Goal: Check status: Check status

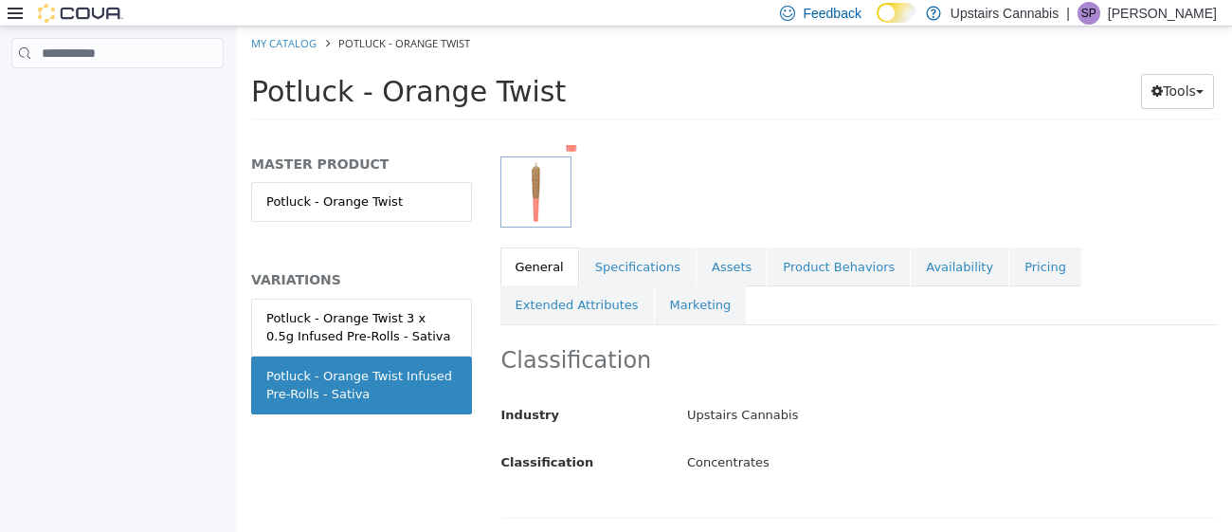
scroll to position [249, 0]
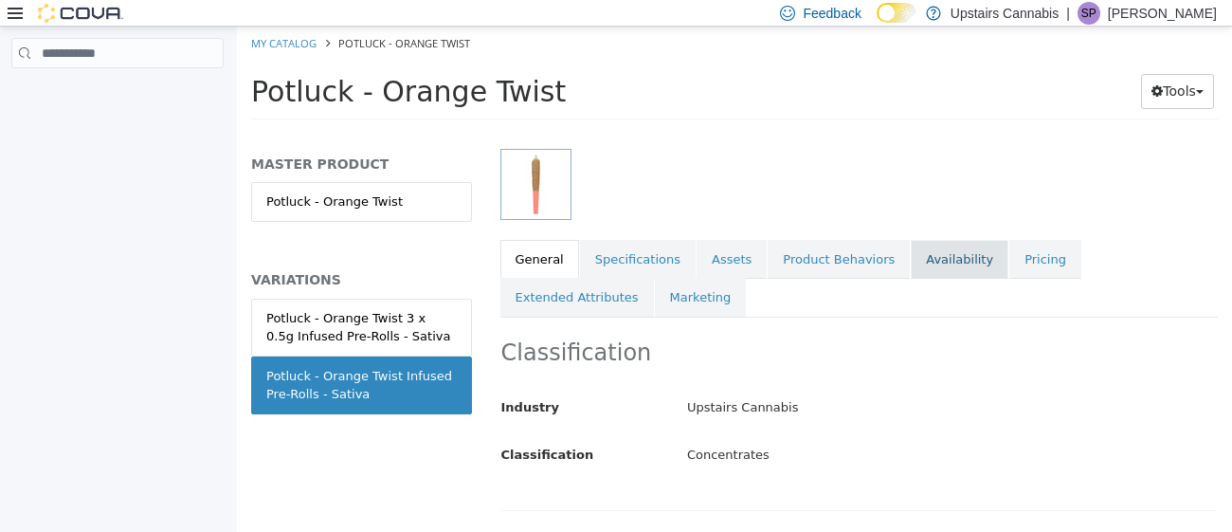
click at [911, 274] on link "Availability" at bounding box center [960, 260] width 98 height 40
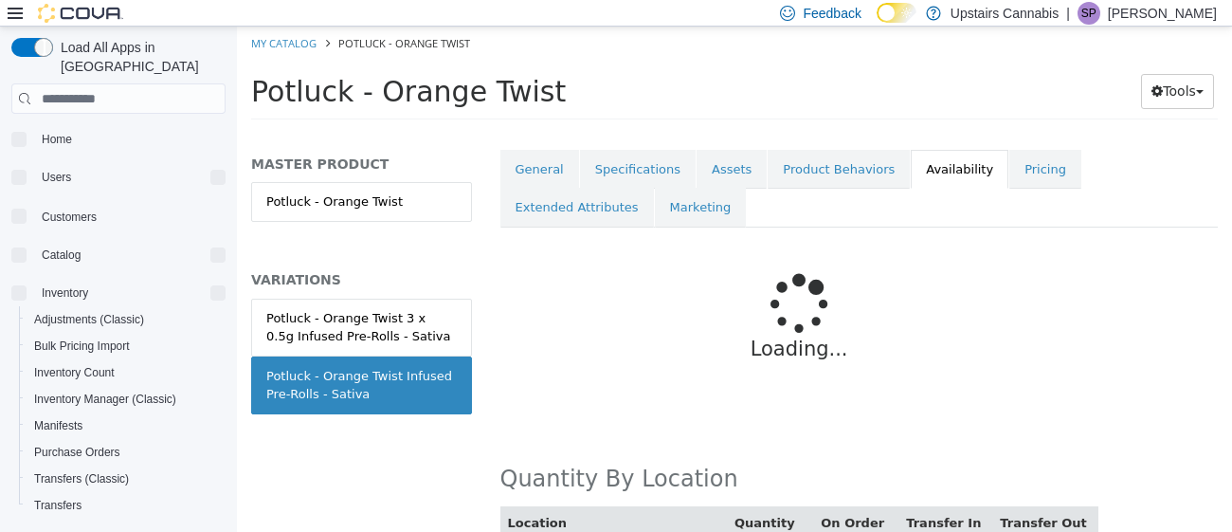
scroll to position [417, 0]
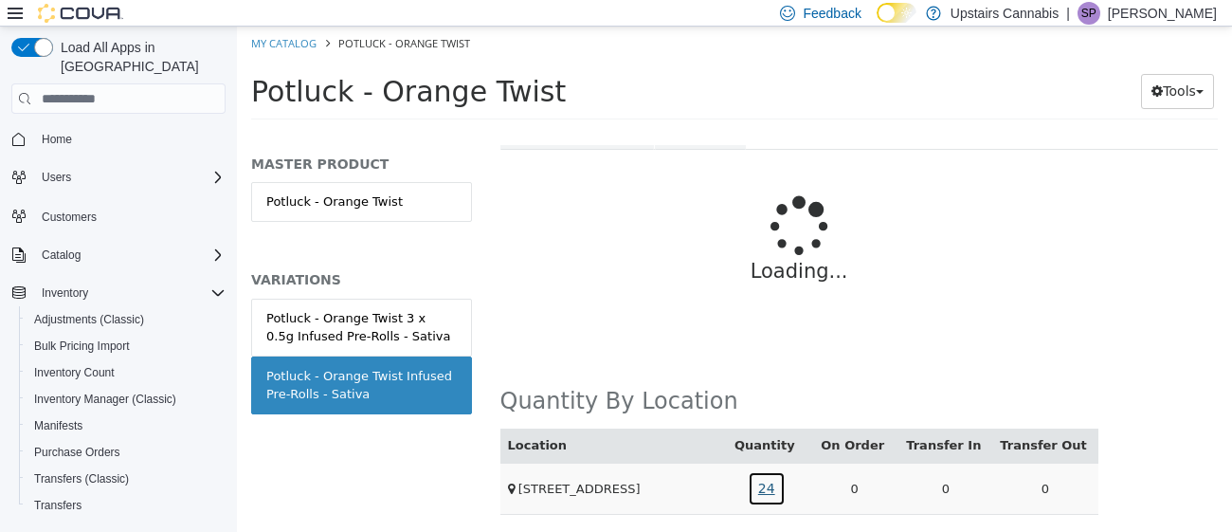
click at [780, 495] on link "24" at bounding box center [767, 488] width 38 height 35
